Goal: Task Accomplishment & Management: Use online tool/utility

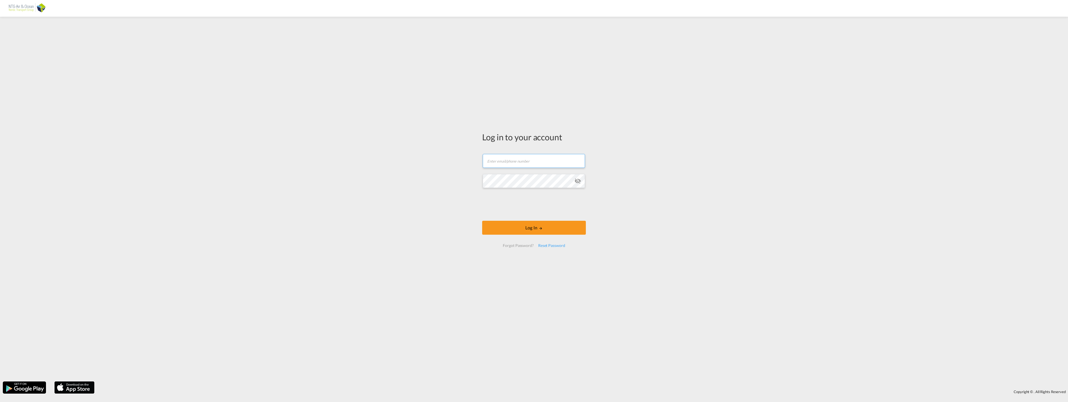
type input "[EMAIL_ADDRESS][DOMAIN_NAME]"
click at [579, 180] on md-icon "icon-eye-off" at bounding box center [577, 181] width 7 height 7
click at [532, 231] on button "Log In" at bounding box center [534, 228] width 104 height 14
